Goal: Task Accomplishment & Management: Use online tool/utility

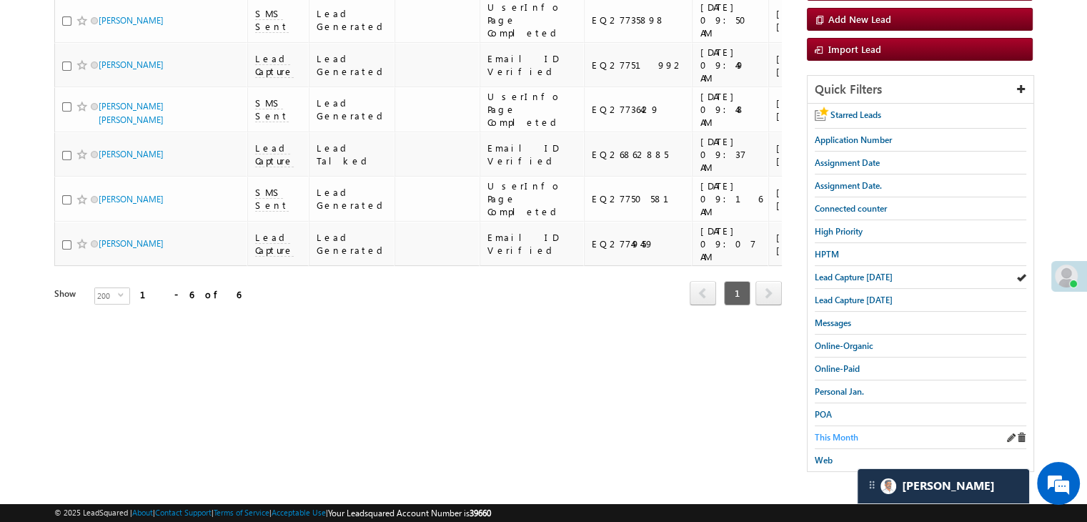
scroll to position [214, 0]
click at [843, 432] on span "This Month" at bounding box center [836, 437] width 44 height 11
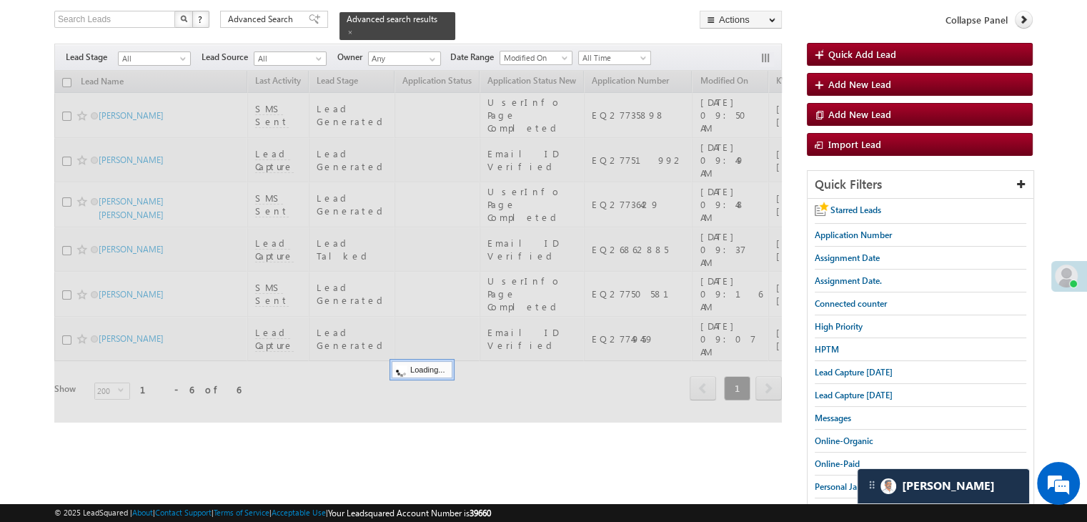
scroll to position [0, 0]
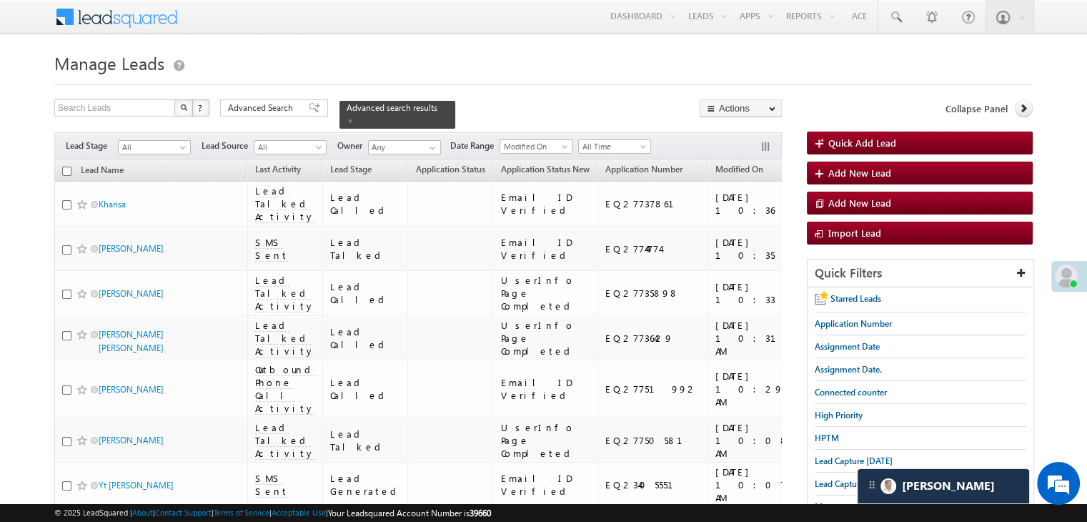
click at [309, 108] on span at bounding box center [314, 108] width 11 height 10
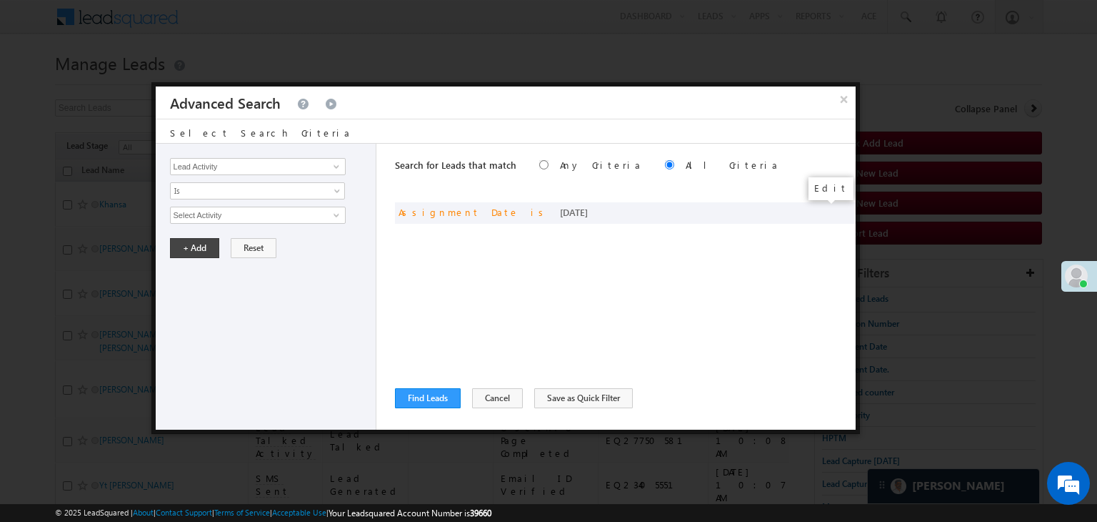
drag, startPoint x: 822, startPoint y: 207, endPoint x: 414, endPoint y: 231, distance: 408.7
click at [0, 0] on span at bounding box center [0, 0] width 0 height 0
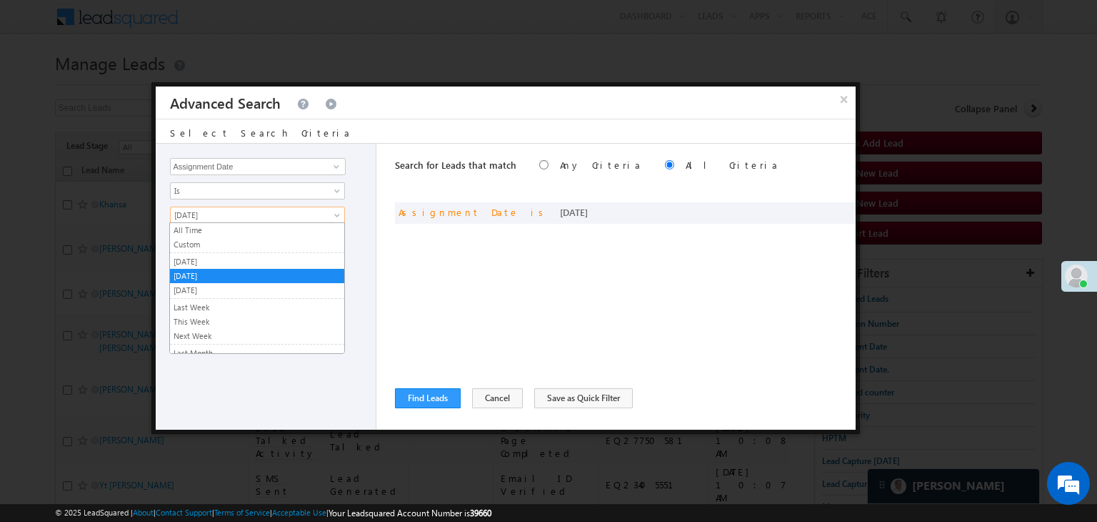
click at [285, 211] on span "Today" at bounding box center [248, 215] width 155 height 13
click at [229, 265] on link "Yesterday" at bounding box center [257, 261] width 174 height 13
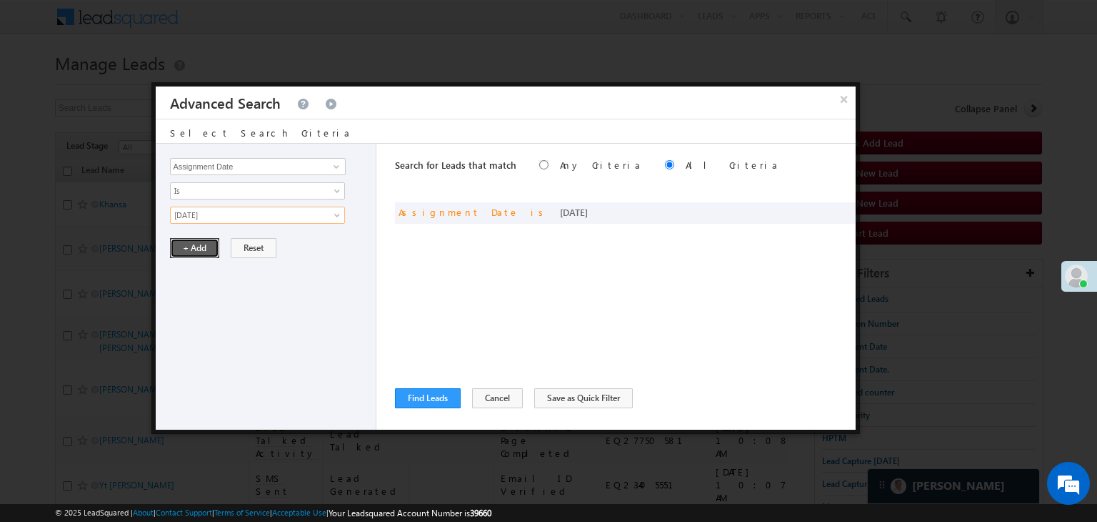
click at [211, 250] on button "+ Add" at bounding box center [194, 248] width 49 height 20
click at [400, 396] on button "Find Leads" at bounding box center [428, 398] width 66 height 20
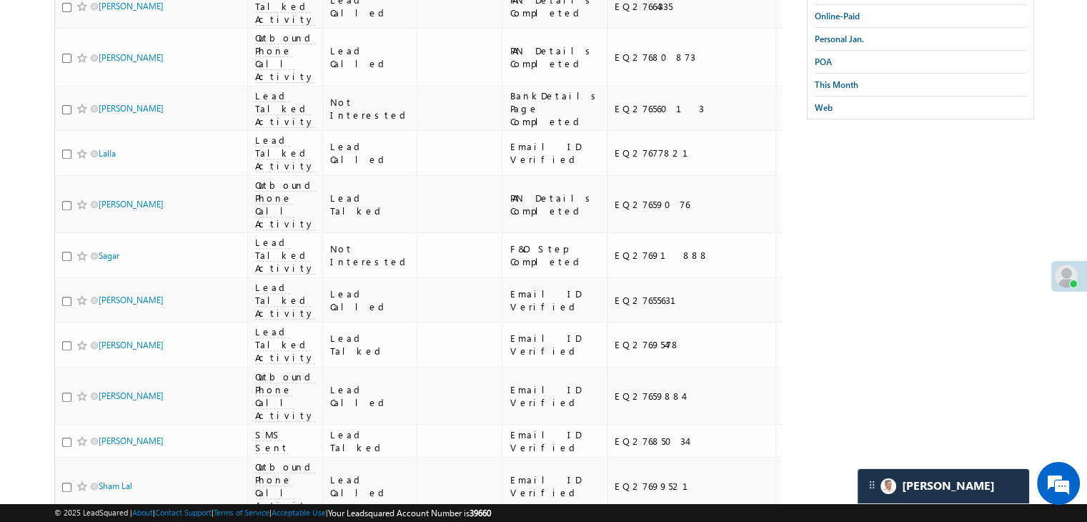
scroll to position [179, 0]
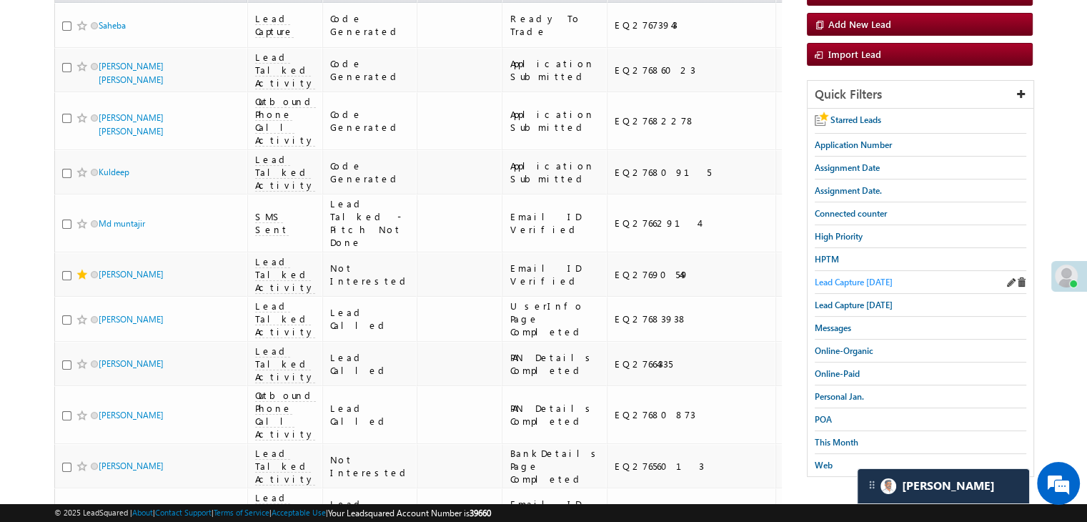
click at [853, 281] on span "Lead Capture today" at bounding box center [853, 282] width 78 height 11
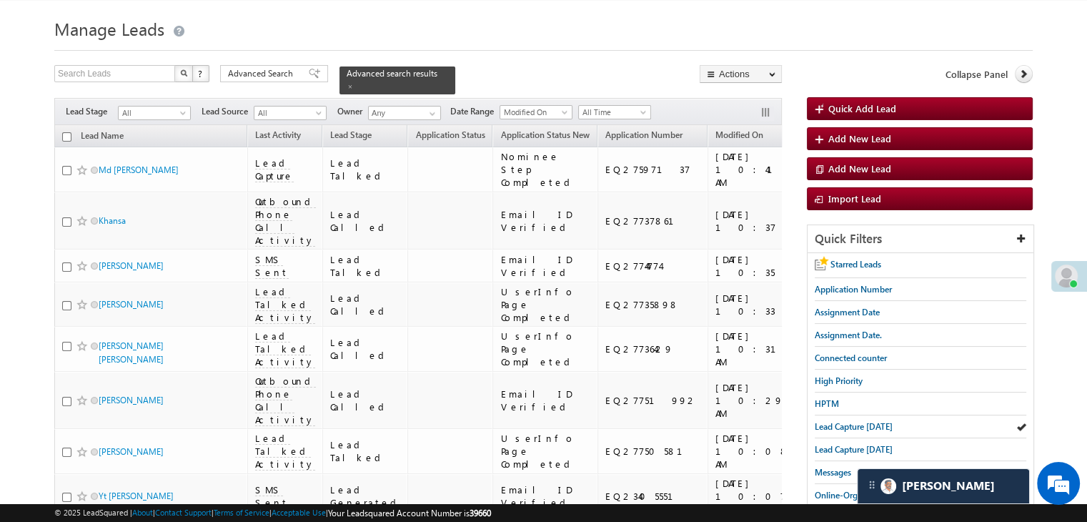
scroll to position [0, 0]
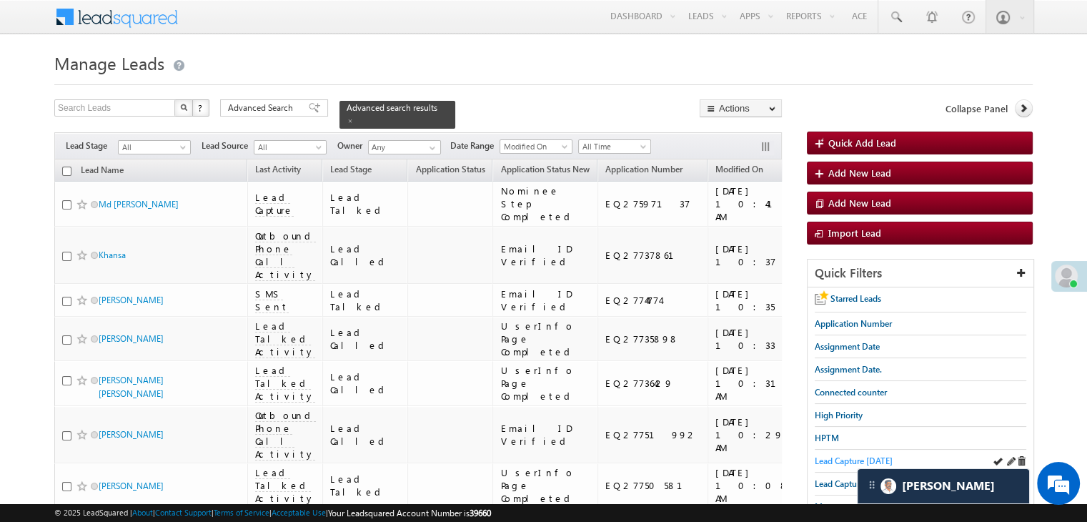
click at [819, 459] on span "Lead Capture today" at bounding box center [853, 460] width 78 height 11
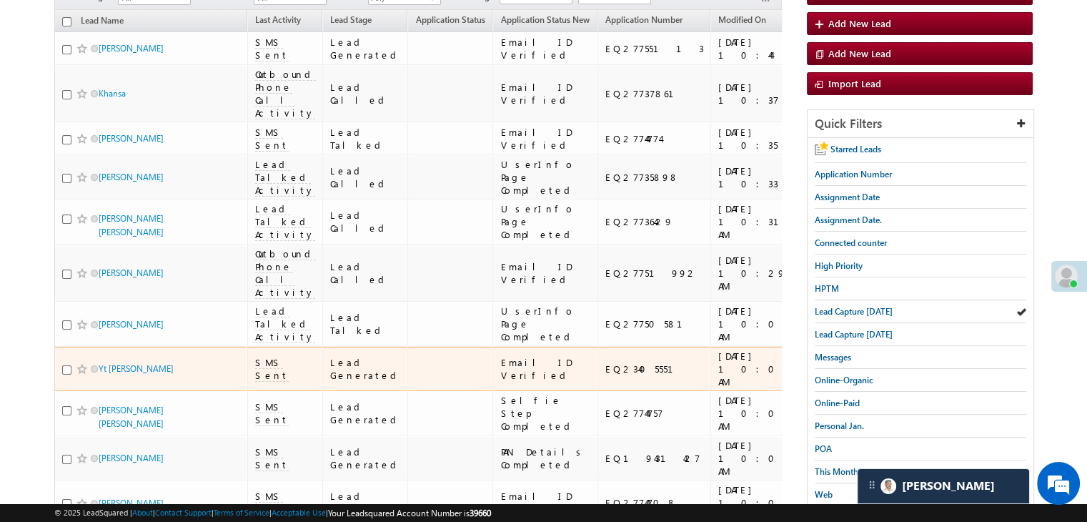
scroll to position [143, 0]
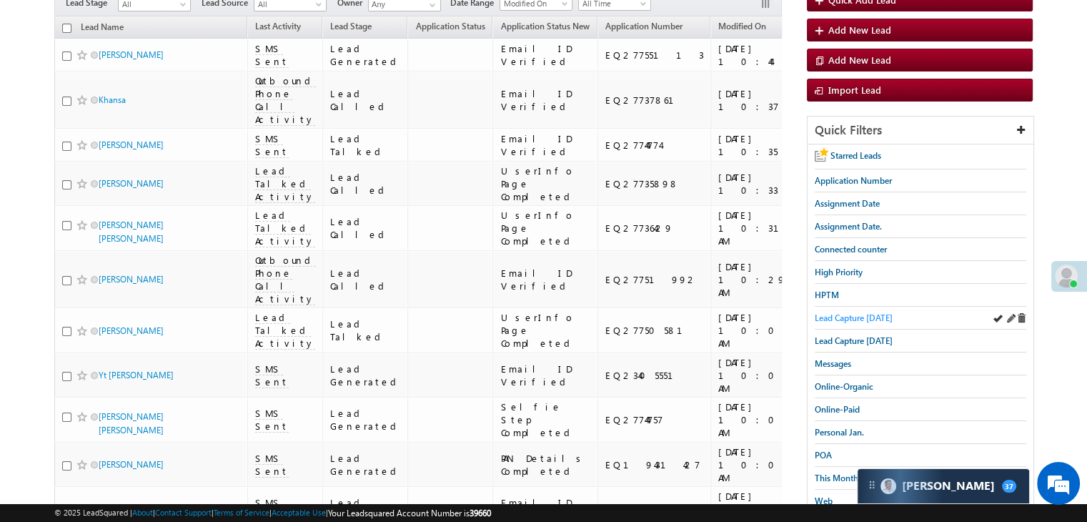
click at [872, 314] on span "Lead Capture today" at bounding box center [853, 317] width 78 height 11
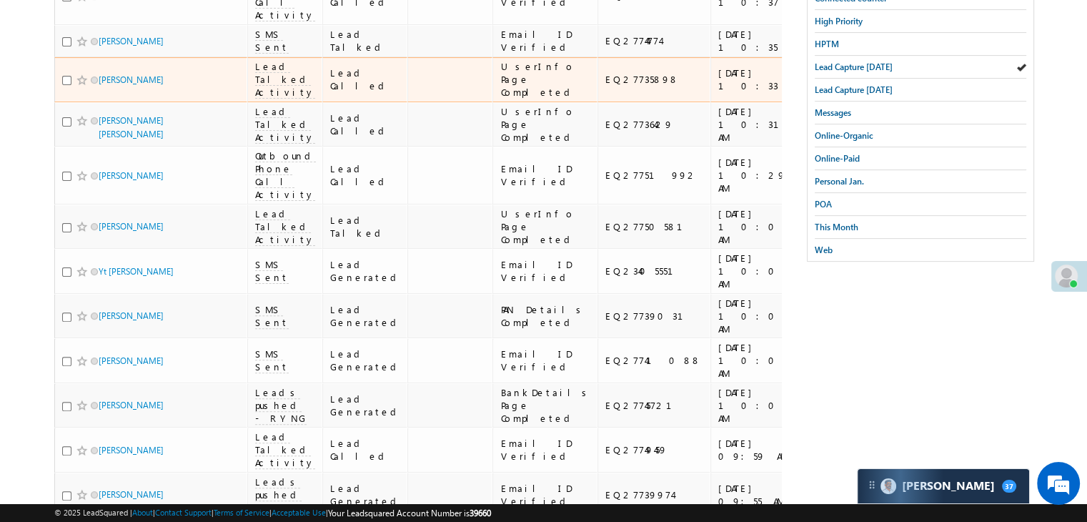
scroll to position [286, 0]
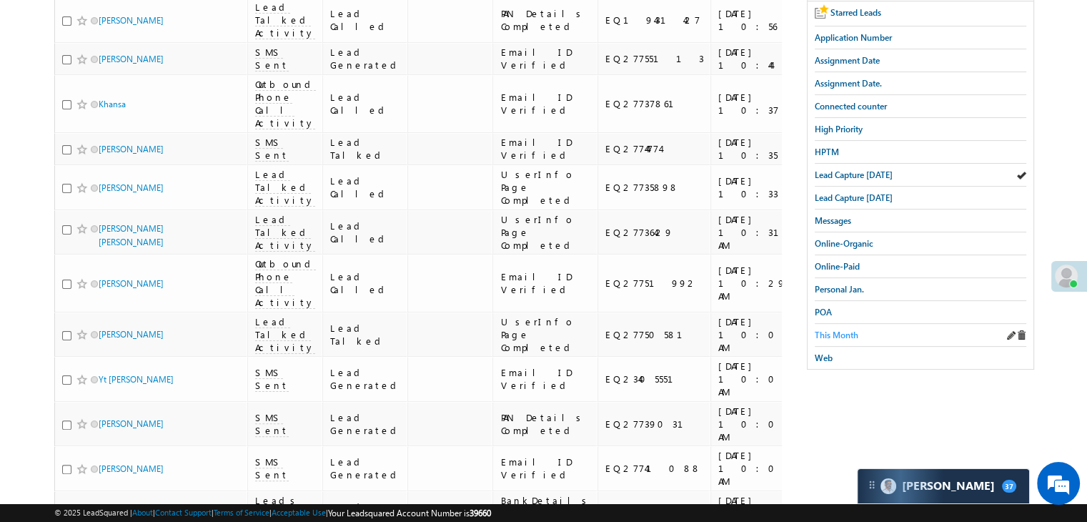
click at [832, 330] on span "This Month" at bounding box center [836, 334] width 44 height 11
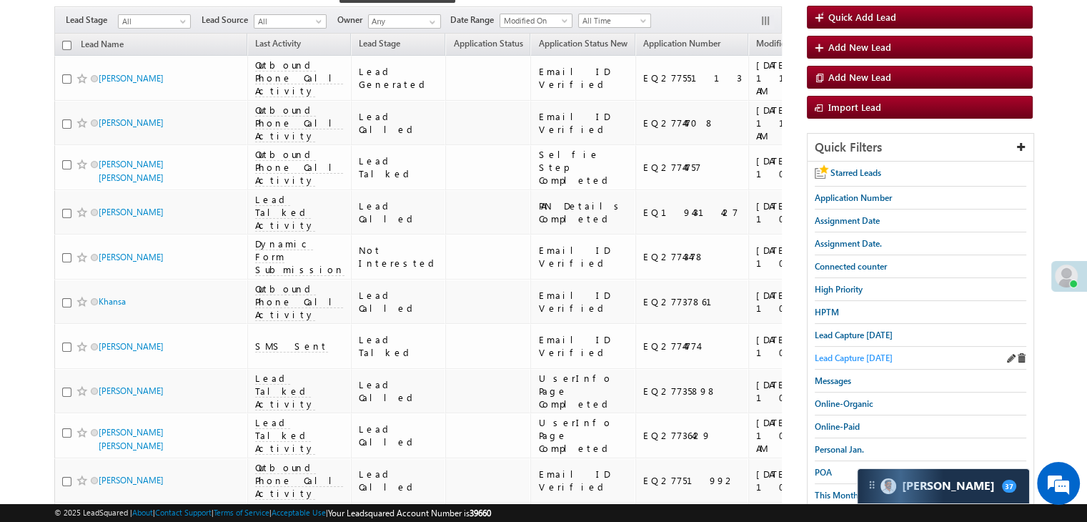
scroll to position [269, 0]
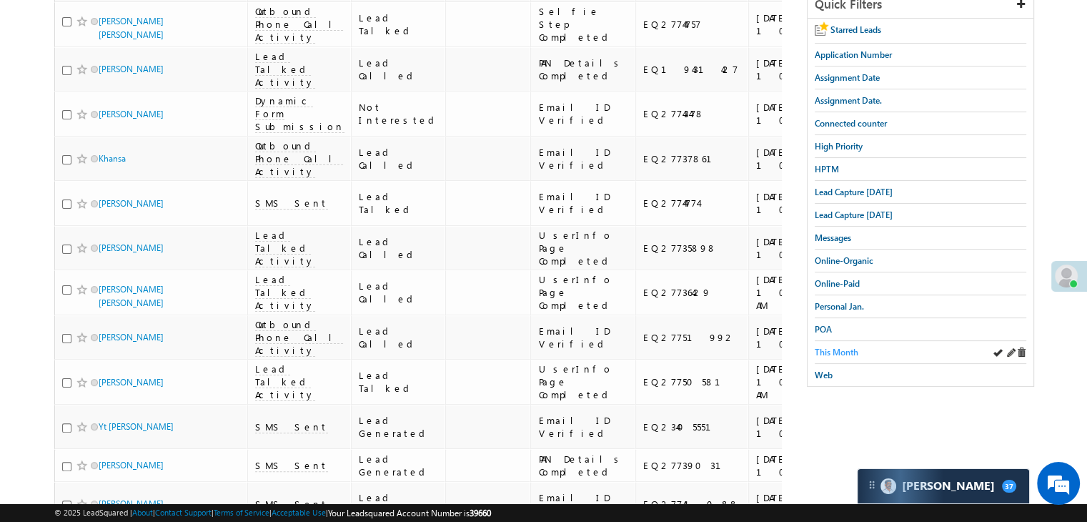
click at [847, 347] on span "This Month" at bounding box center [836, 352] width 44 height 11
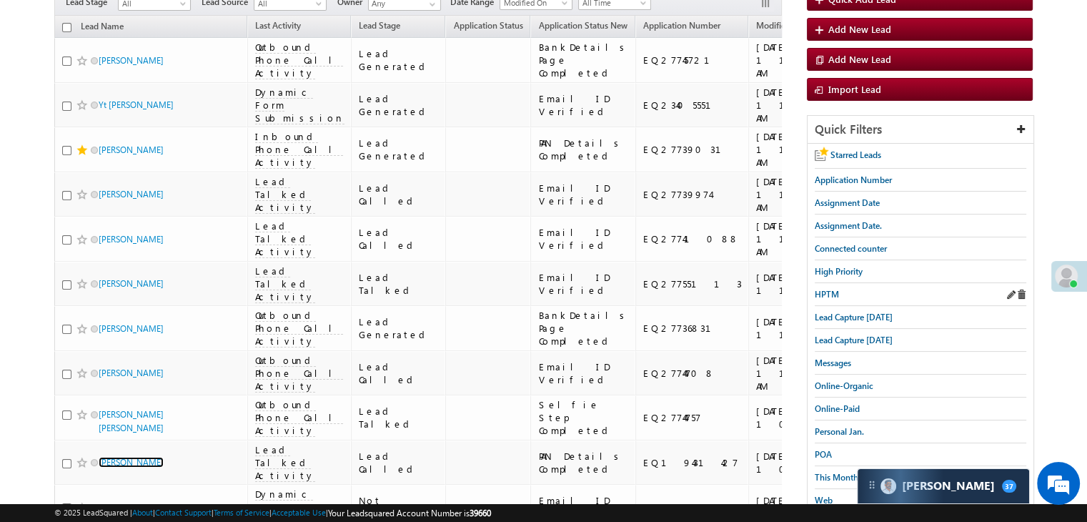
scroll to position [143, 0]
click at [852, 312] on span "Lead Capture today" at bounding box center [853, 317] width 78 height 11
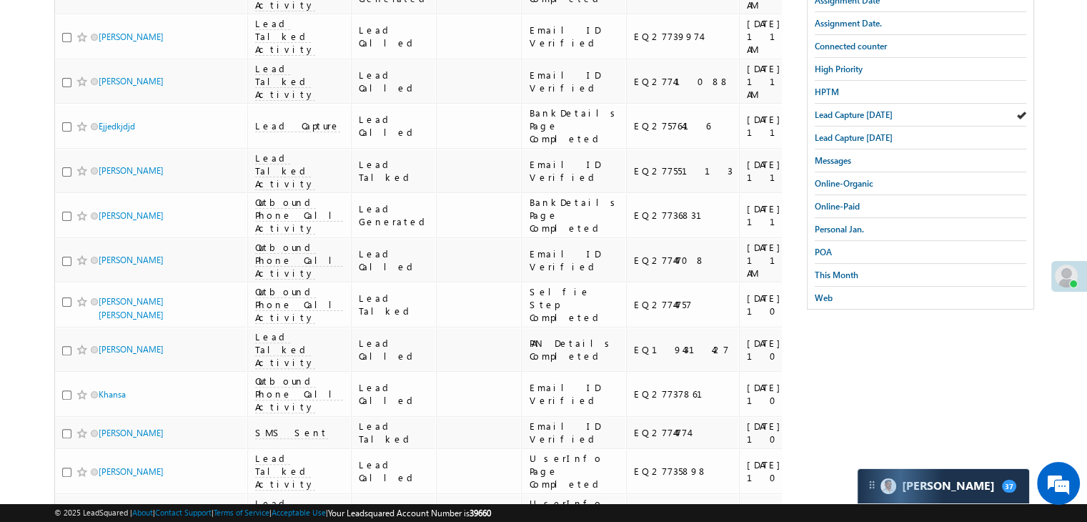
scroll to position [357, 0]
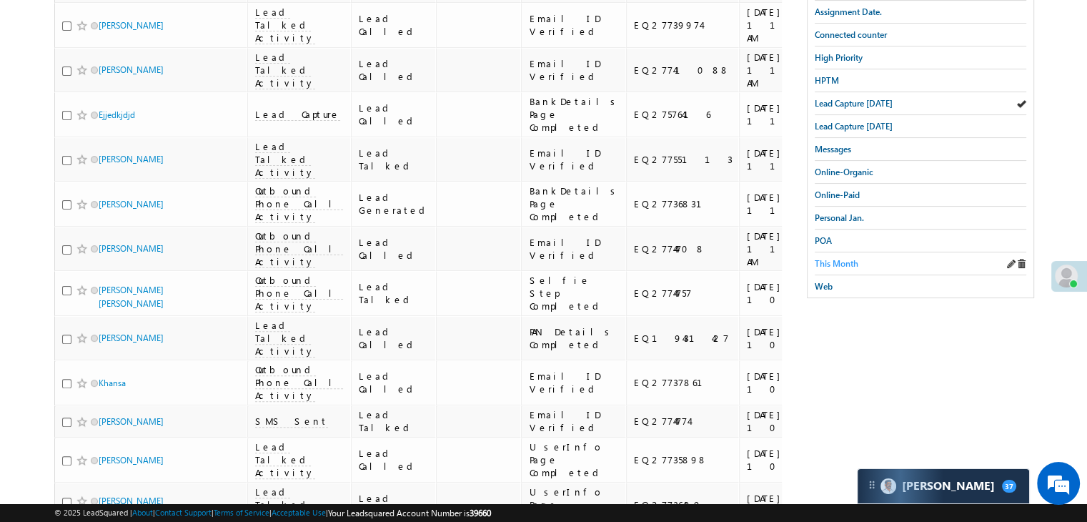
click at [847, 260] on span "This Month" at bounding box center [836, 263] width 44 height 11
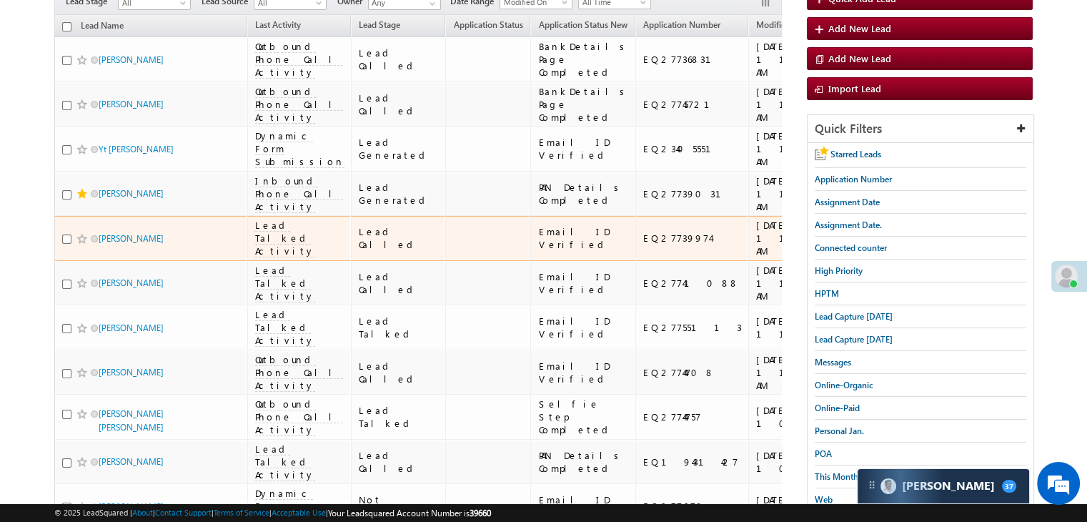
scroll to position [126, 0]
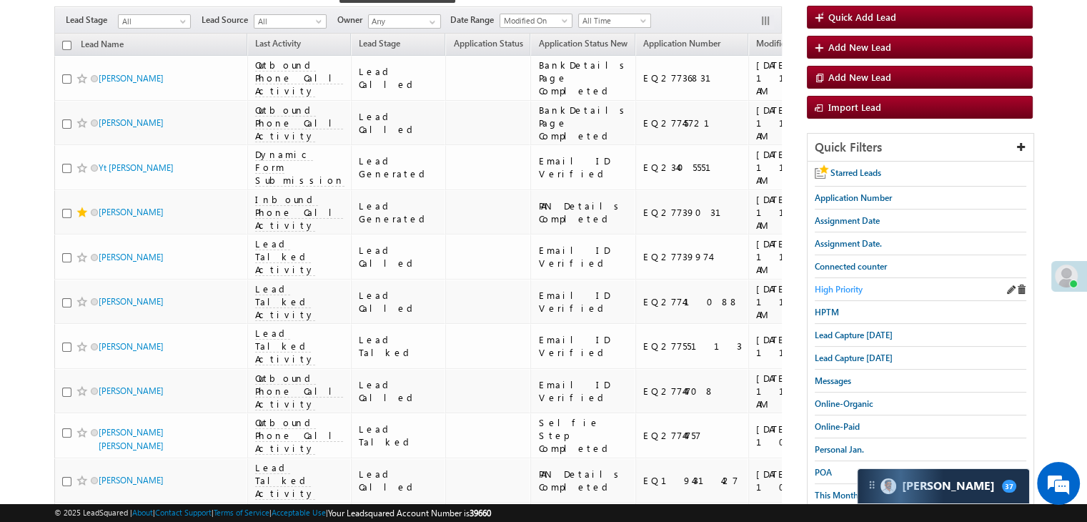
click at [849, 289] on span "High Priority" at bounding box center [838, 289] width 48 height 11
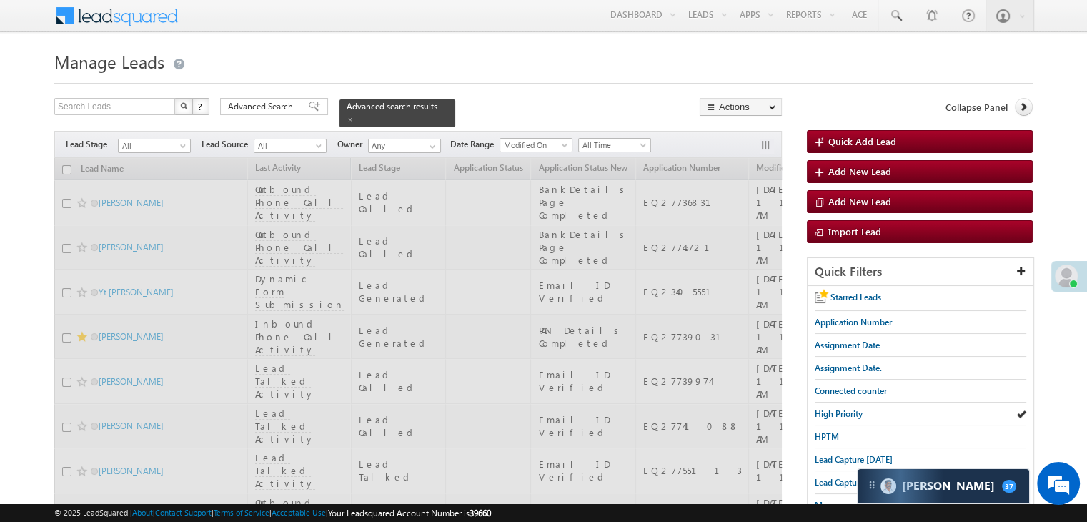
scroll to position [0, 0]
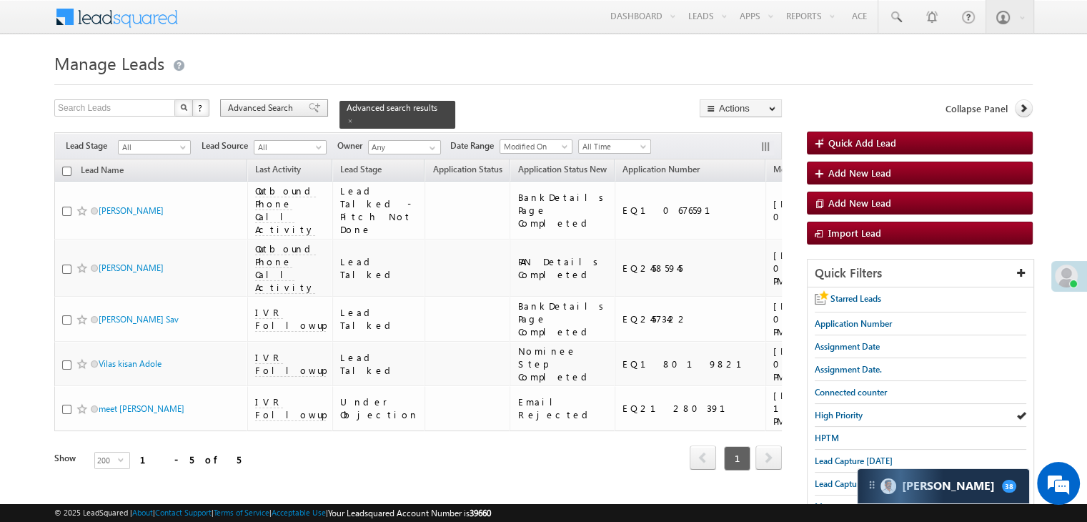
click at [269, 112] on span "Advanced Search" at bounding box center [262, 107] width 69 height 13
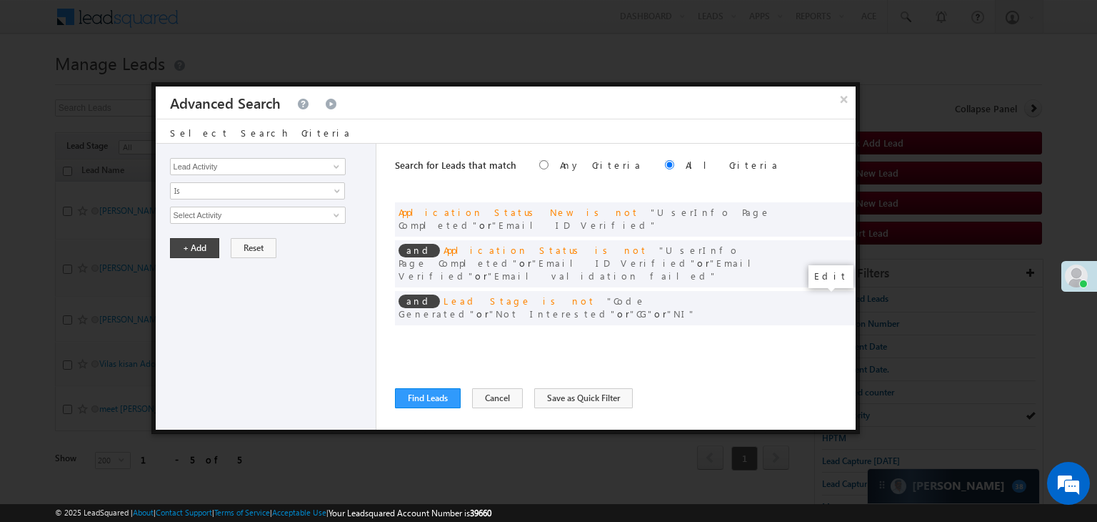
click at [820, 332] on span at bounding box center [823, 337] width 10 height 10
click at [246, 237] on input "07/01/25" at bounding box center [212, 240] width 84 height 19
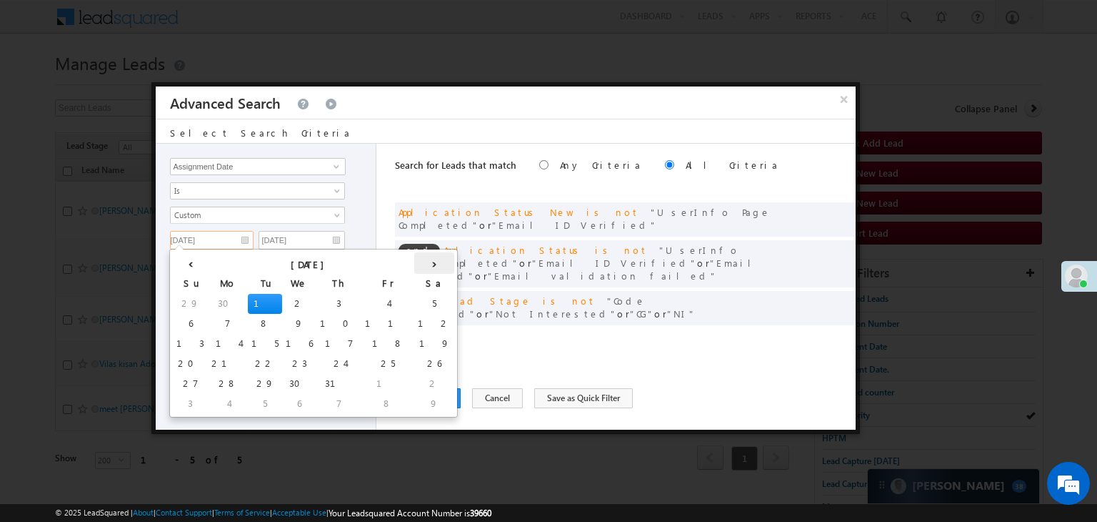
click at [414, 266] on th "›" at bounding box center [434, 262] width 40 height 21
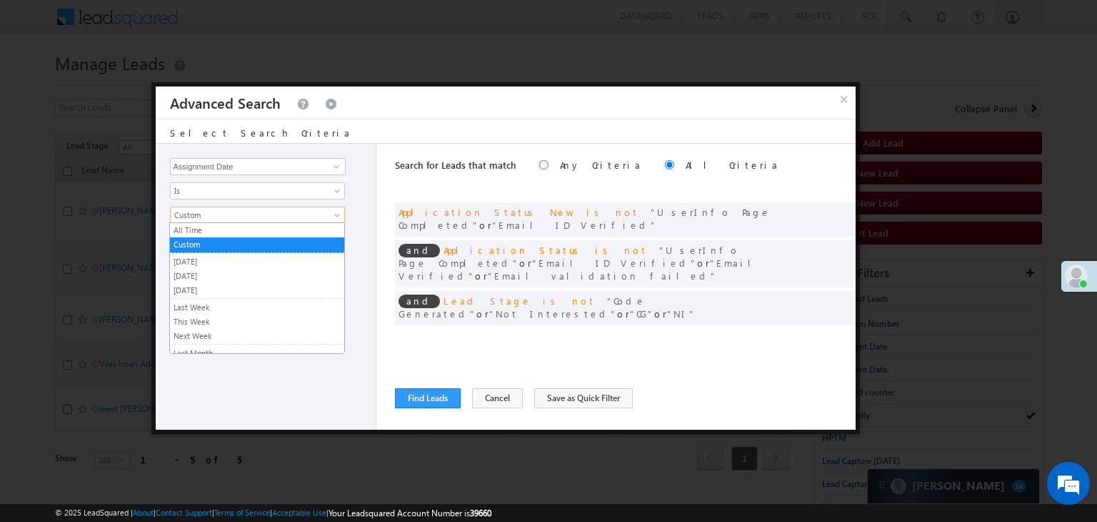
click at [257, 215] on span "Custom" at bounding box center [248, 215] width 155 height 13
click at [220, 269] on link "Today" at bounding box center [257, 275] width 174 height 13
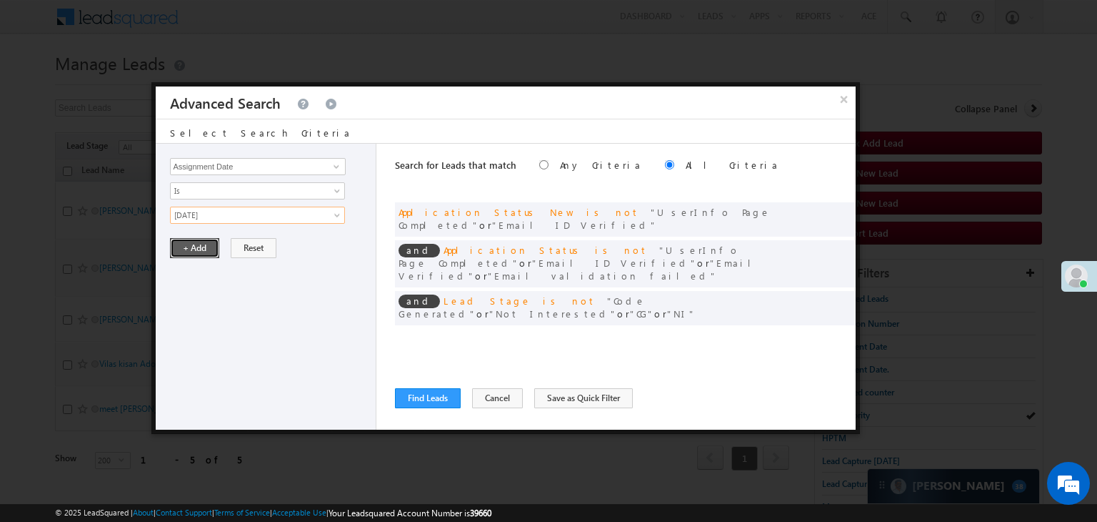
click at [198, 239] on button "+ Add" at bounding box center [194, 248] width 49 height 20
click at [426, 404] on button "Find Leads" at bounding box center [428, 398] width 66 height 20
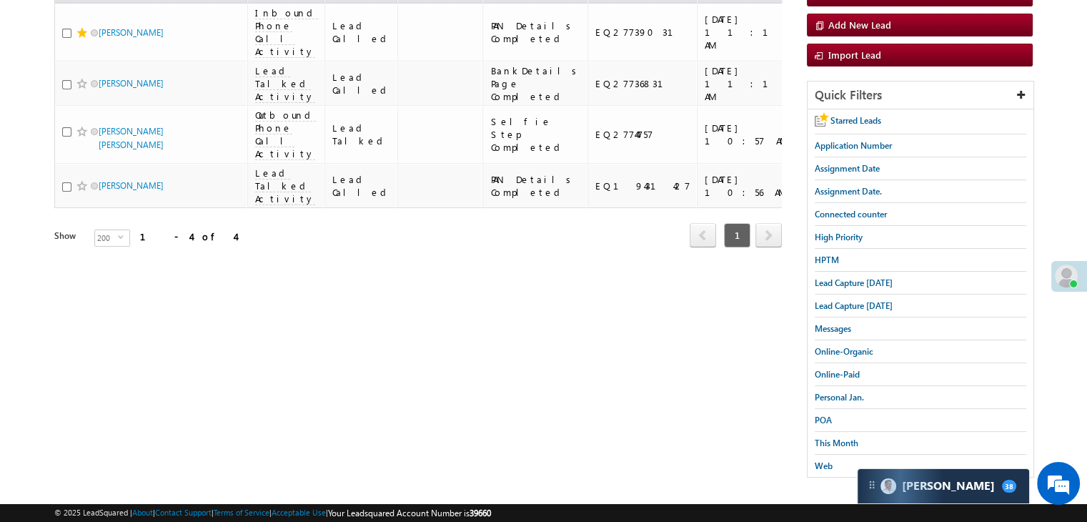
scroll to position [35, 0]
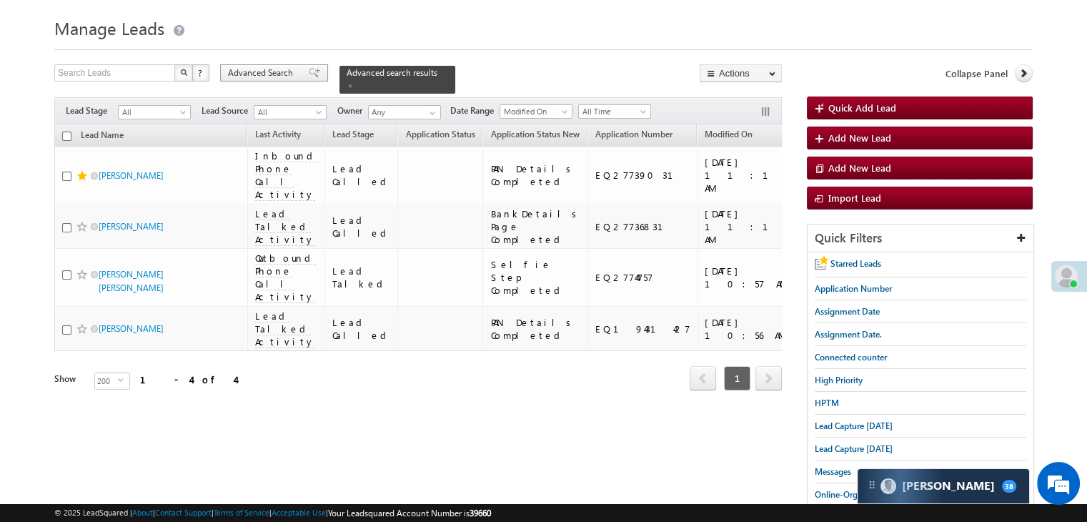
click at [301, 66] on div "Advanced Search" at bounding box center [274, 72] width 108 height 17
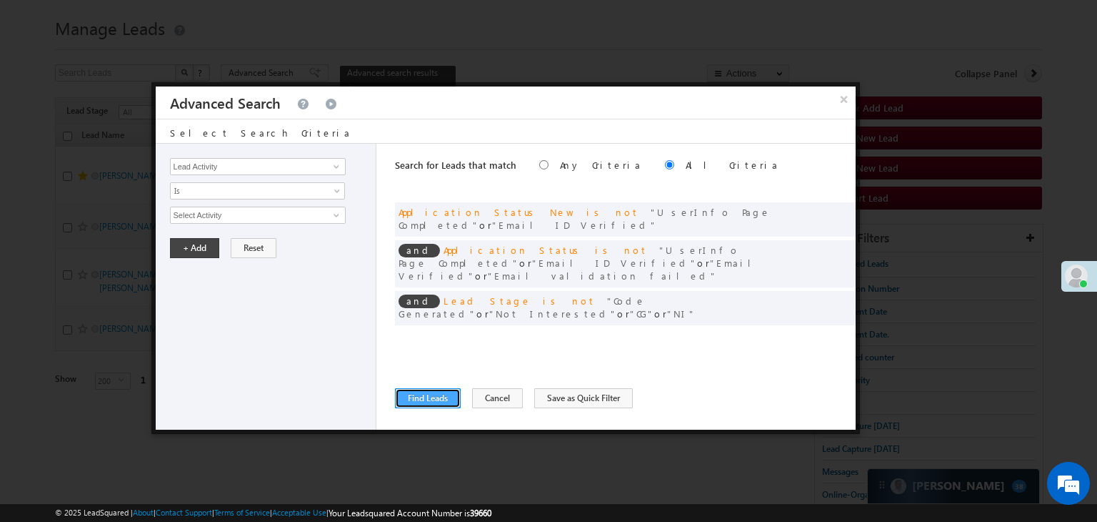
click at [437, 401] on button "Find Leads" at bounding box center [428, 398] width 66 height 20
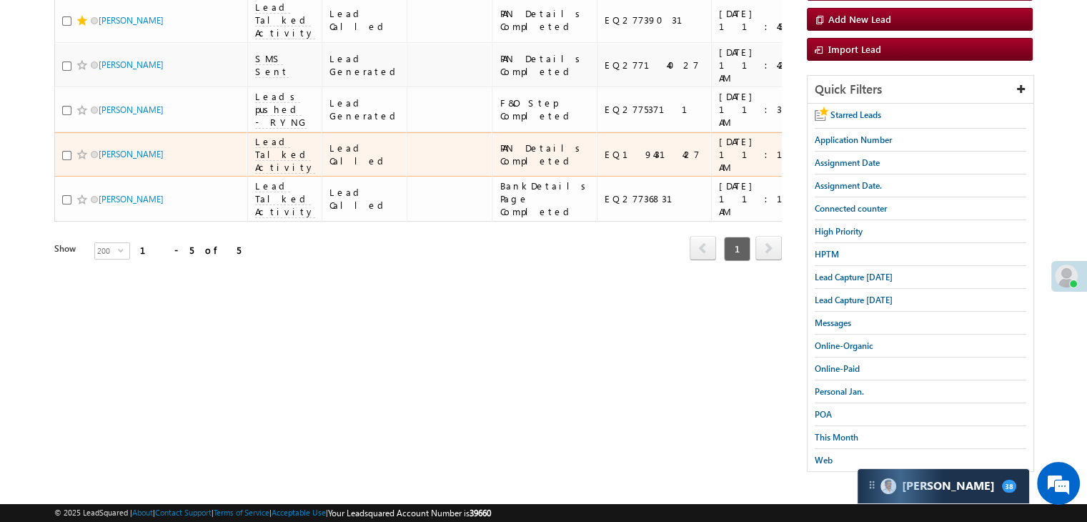
scroll to position [191, 0]
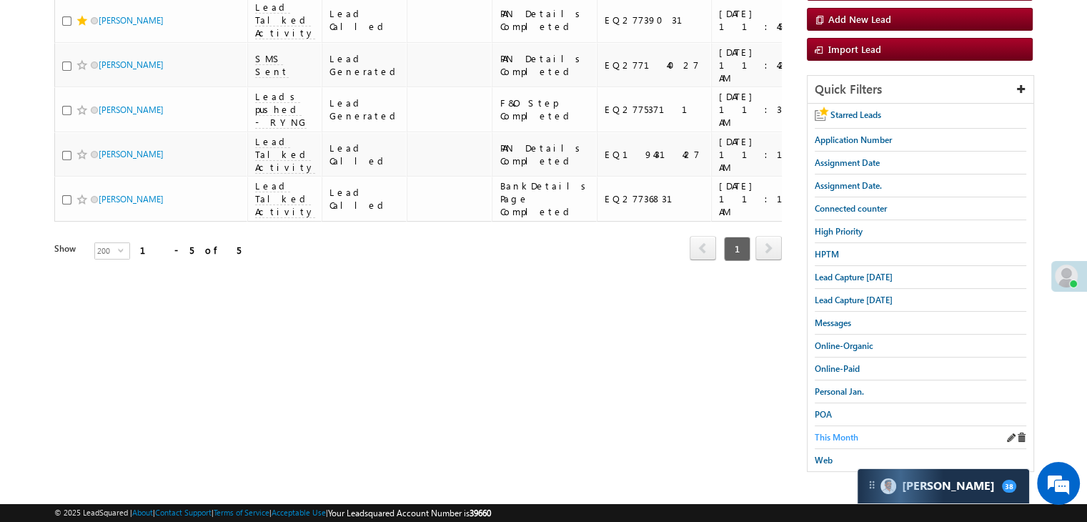
click at [855, 432] on span "This Month" at bounding box center [836, 437] width 44 height 11
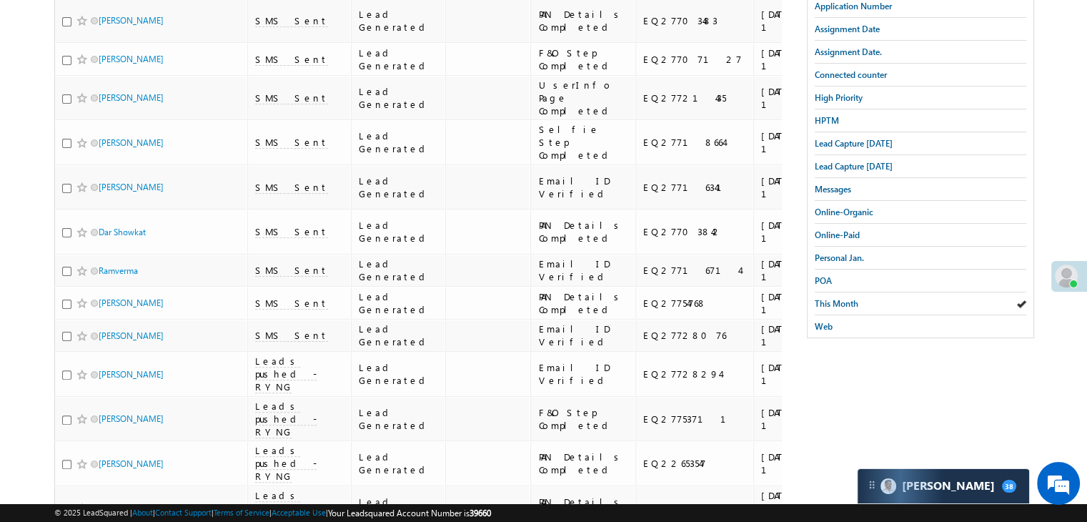
scroll to position [222, 0]
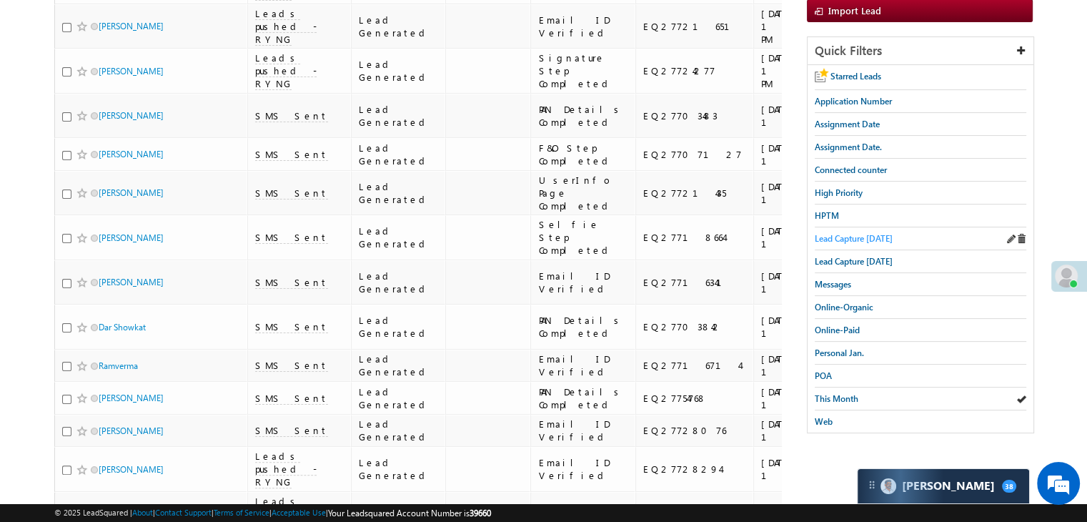
click at [865, 234] on span "Lead Capture today" at bounding box center [853, 238] width 78 height 11
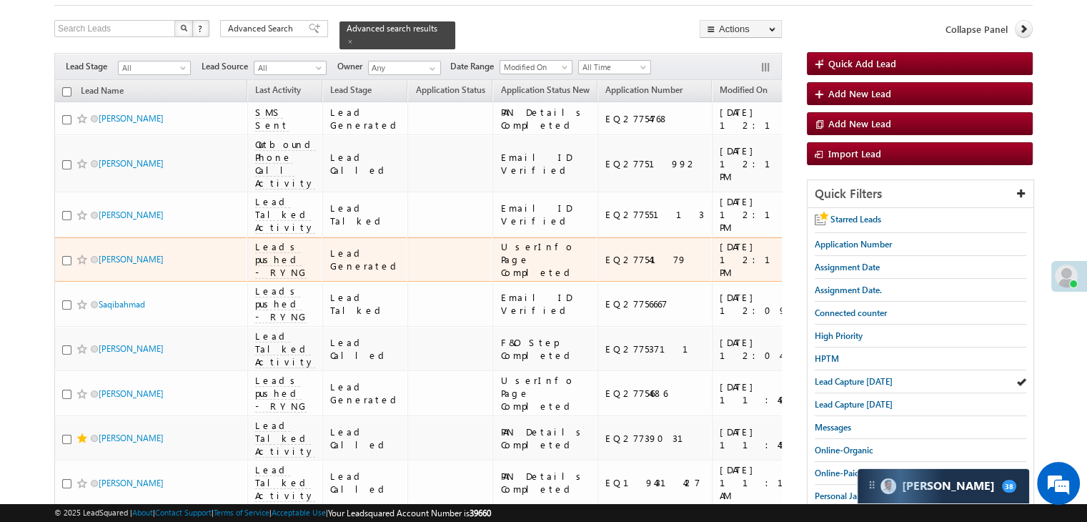
scroll to position [294, 0]
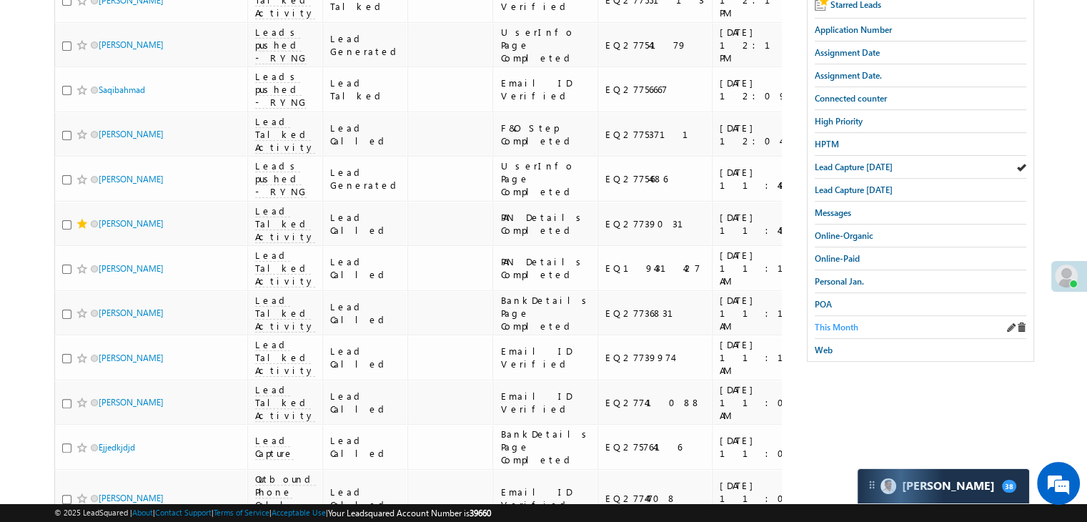
click at [846, 324] on span "This Month" at bounding box center [836, 327] width 44 height 11
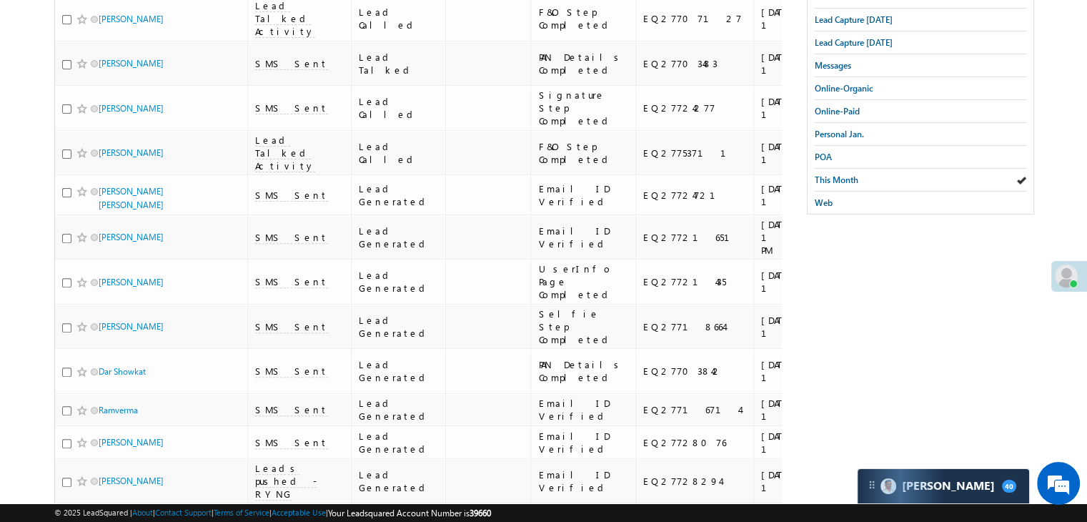
scroll to position [365, 0]
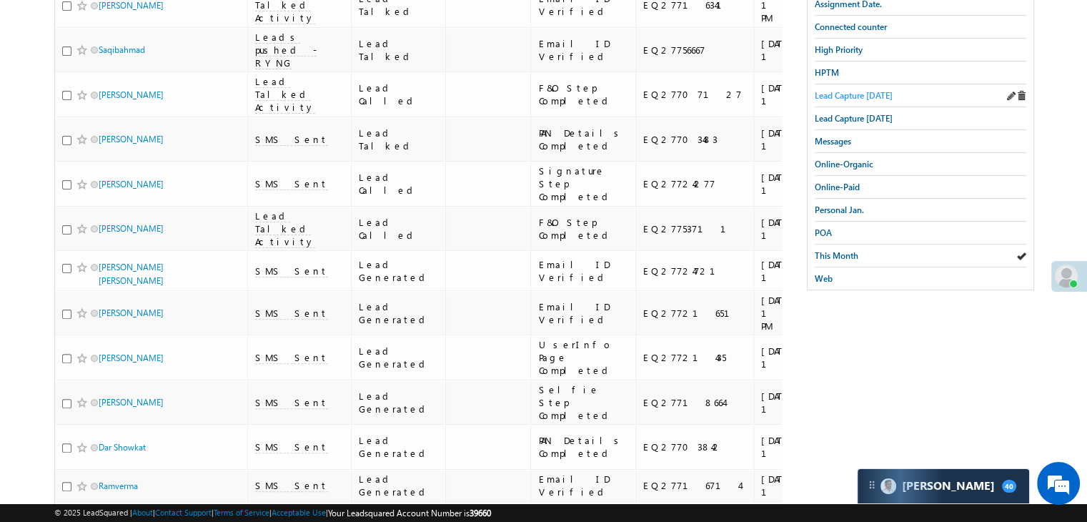
click at [861, 91] on span "Lead Capture today" at bounding box center [853, 95] width 78 height 11
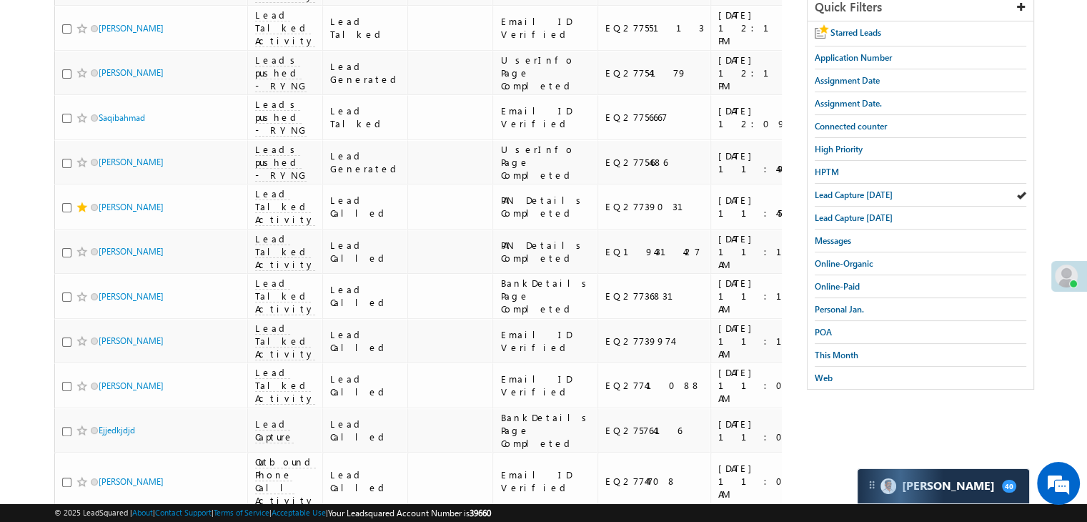
scroll to position [294, 0]
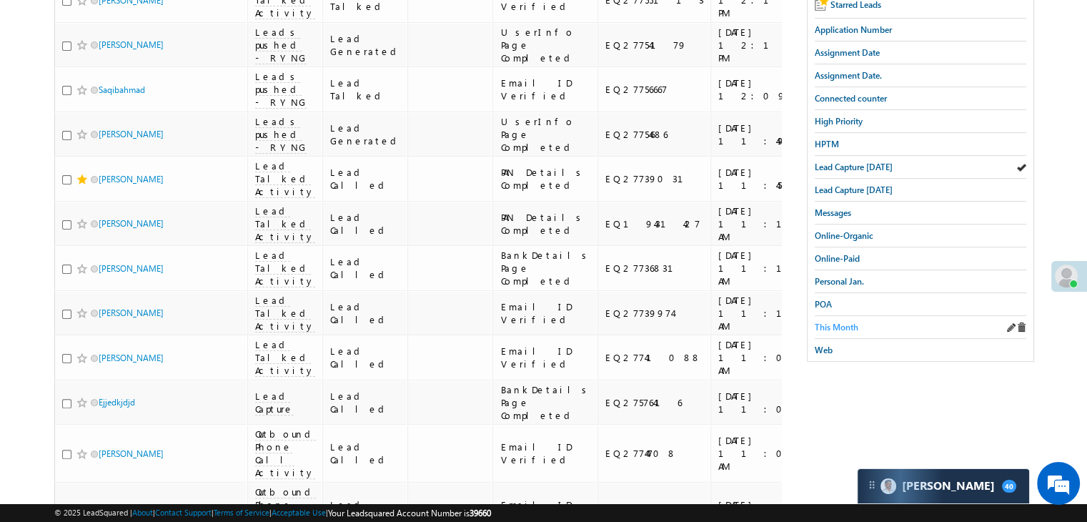
click at [850, 322] on span "This Month" at bounding box center [836, 327] width 44 height 11
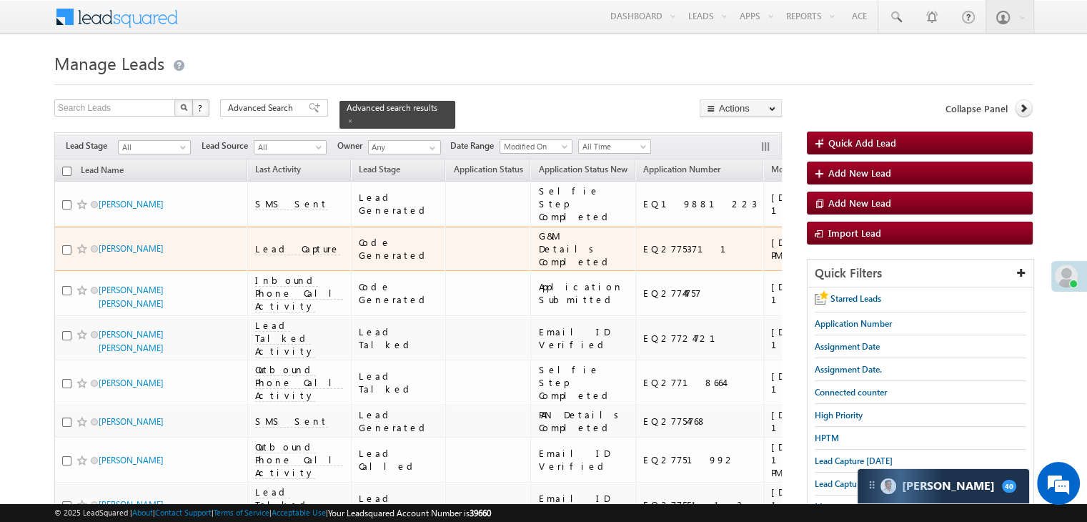
scroll to position [143, 0]
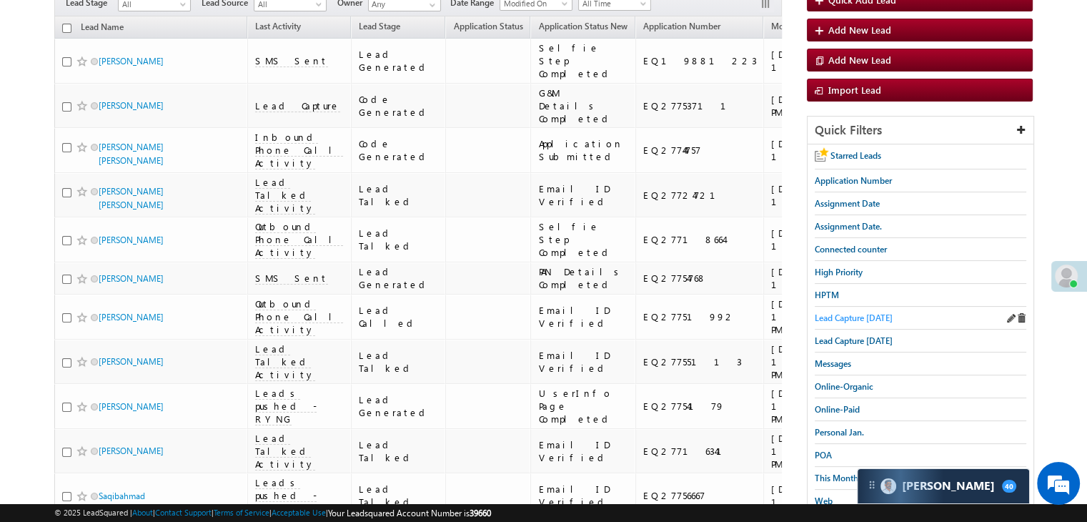
click at [842, 317] on span "Lead Capture today" at bounding box center [853, 317] width 78 height 11
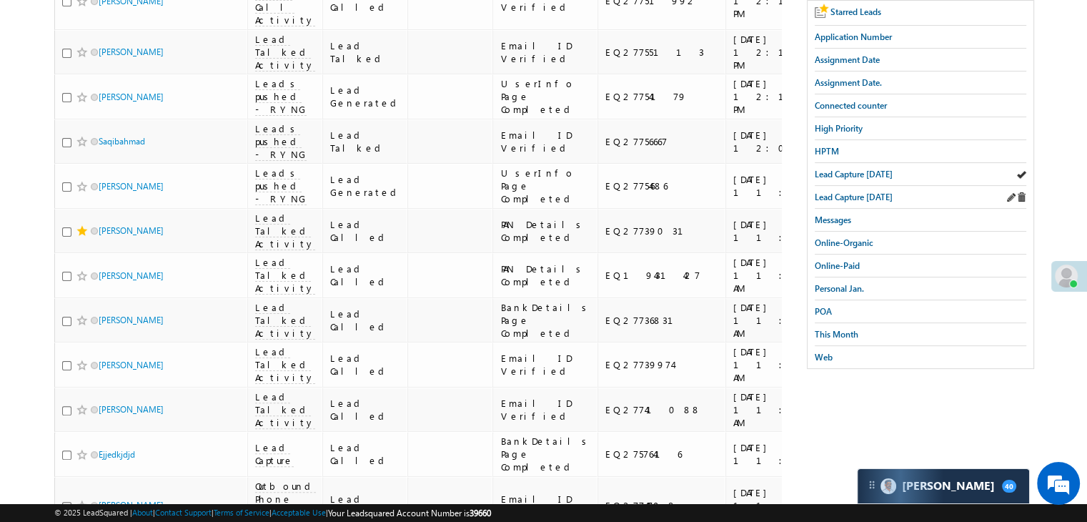
scroll to position [357, 0]
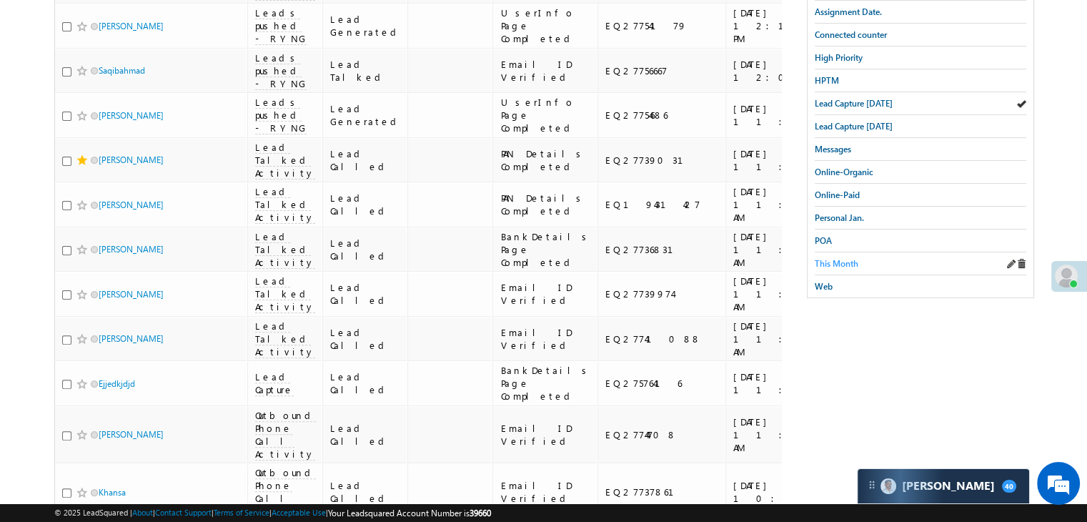
click at [823, 258] on span "This Month" at bounding box center [836, 263] width 44 height 11
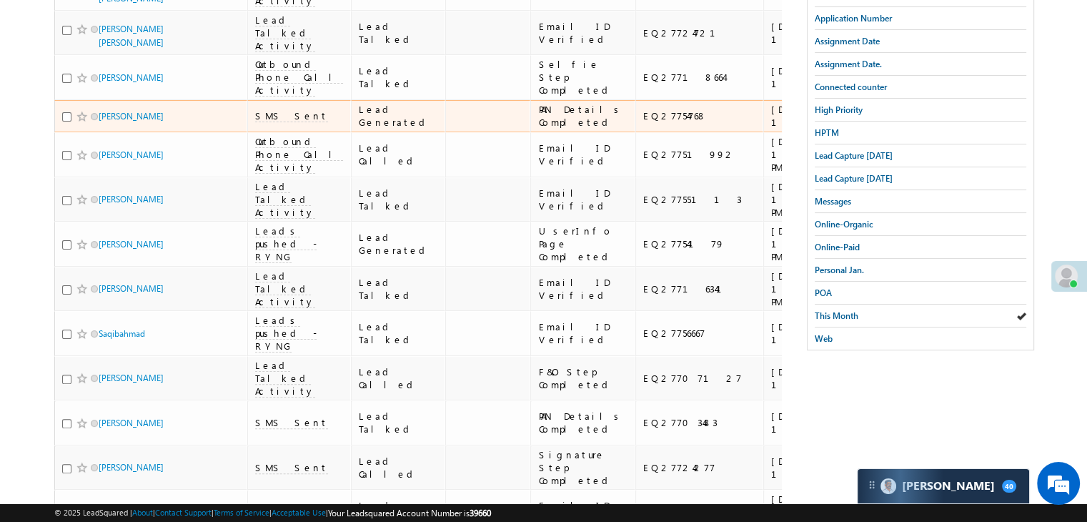
scroll to position [19, 0]
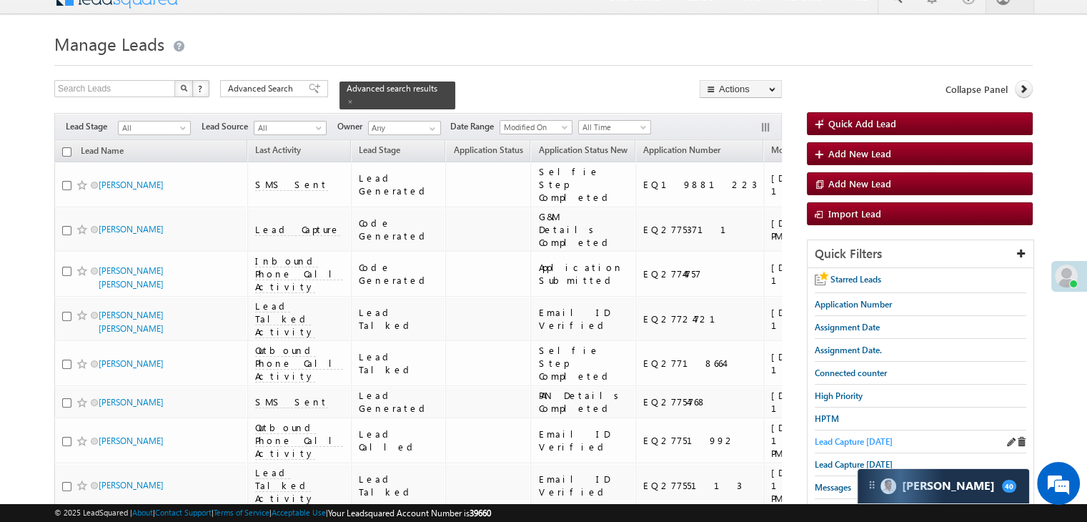
click at [847, 436] on span "Lead Capture today" at bounding box center [853, 441] width 78 height 11
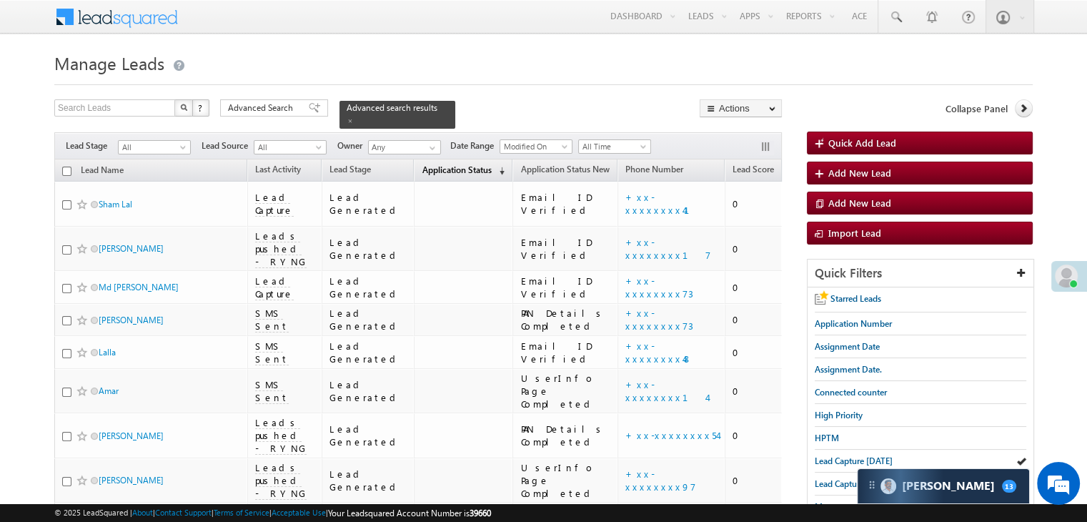
click at [422, 164] on span "Application Status" at bounding box center [456, 169] width 69 height 11
